Goal: Information Seeking & Learning: Learn about a topic

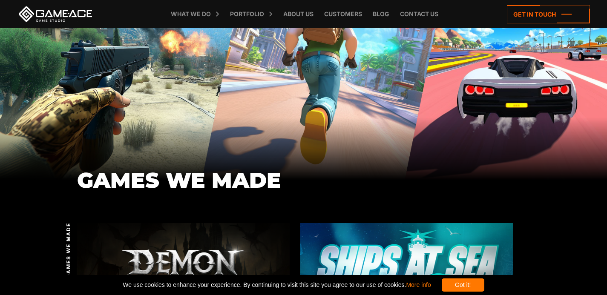
scroll to position [85, 0]
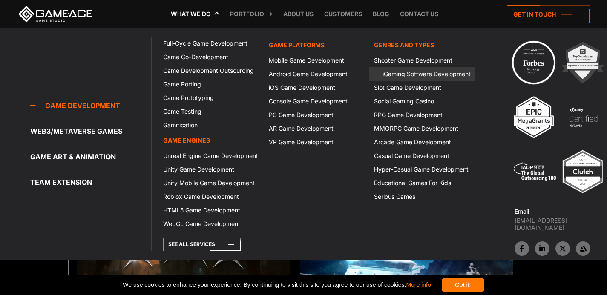
click at [402, 73] on link "iGaming Software Development" at bounding box center [422, 74] width 106 height 14
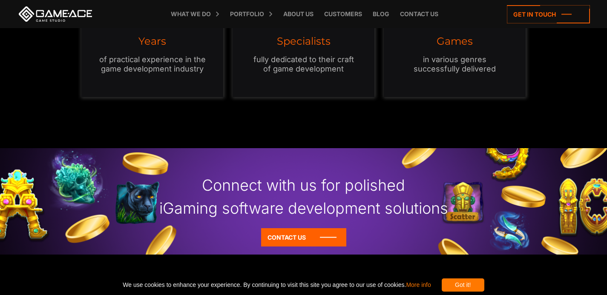
scroll to position [724, 0]
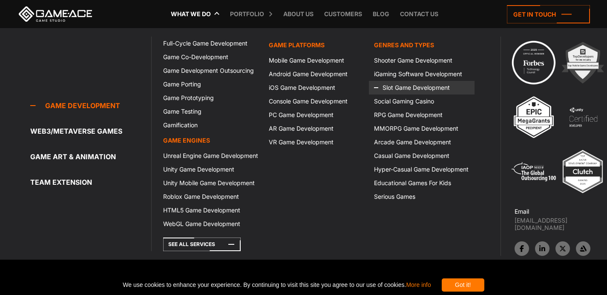
click at [386, 83] on icon at bounding box center [384, 88] width 20 height 14
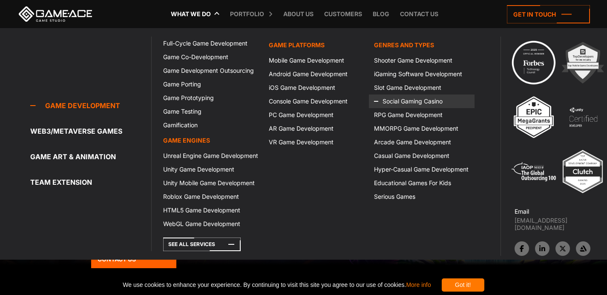
click at [392, 102] on icon at bounding box center [384, 102] width 20 height 14
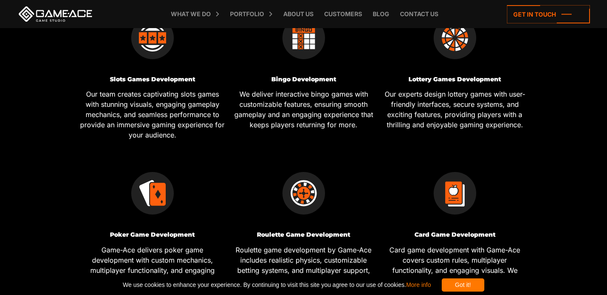
scroll to position [279, 0]
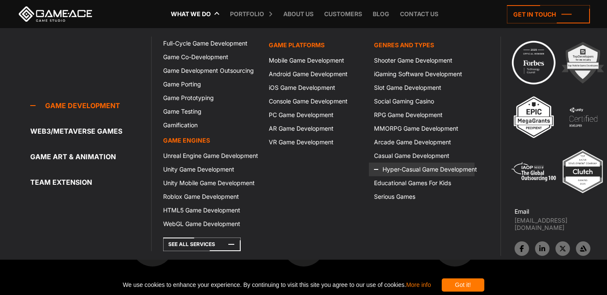
click at [401, 173] on link "Hyper-Casual Game Development" at bounding box center [422, 170] width 106 height 14
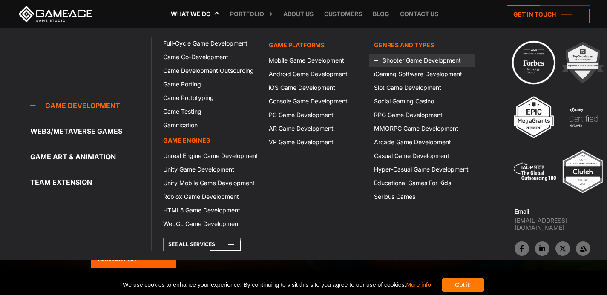
click at [387, 61] on icon at bounding box center [384, 61] width 20 height 14
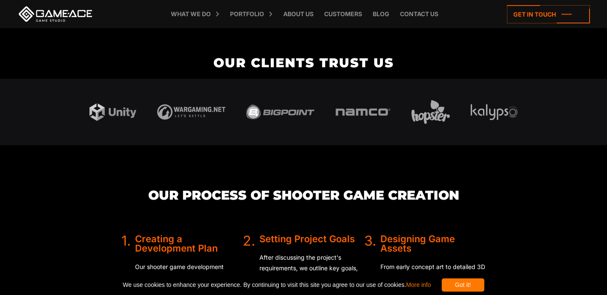
scroll to position [1747, 0]
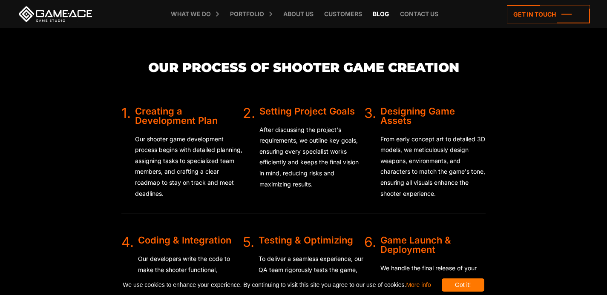
click at [380, 9] on link "Blog" at bounding box center [381, 14] width 25 height 28
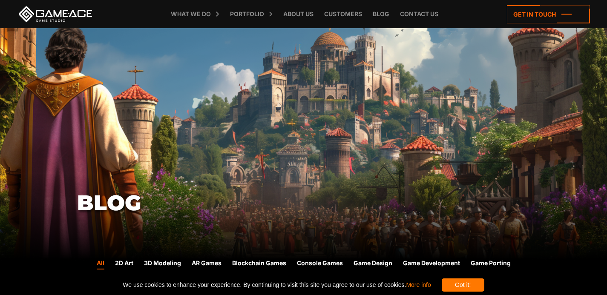
click at [156, 192] on h1 "Blog" at bounding box center [304, 203] width 454 height 23
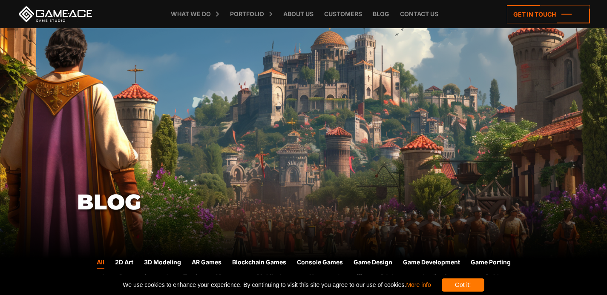
scroll to position [128, 0]
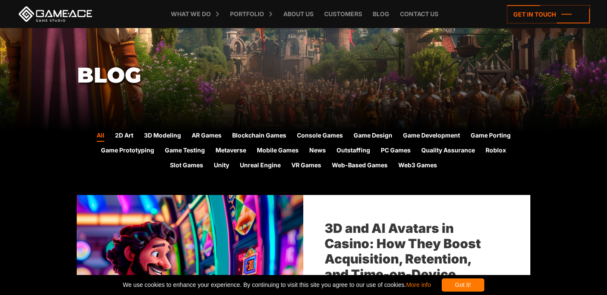
click at [145, 70] on h1 "Blog" at bounding box center [304, 75] width 454 height 23
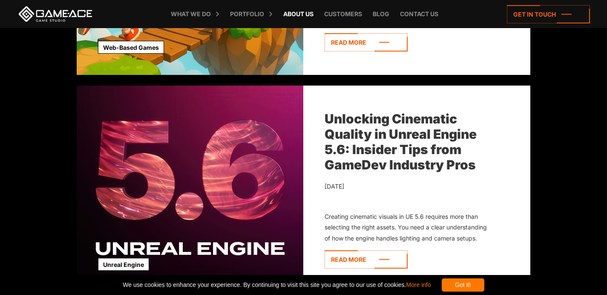
scroll to position [1108, 0]
